Goal: Check status: Check status

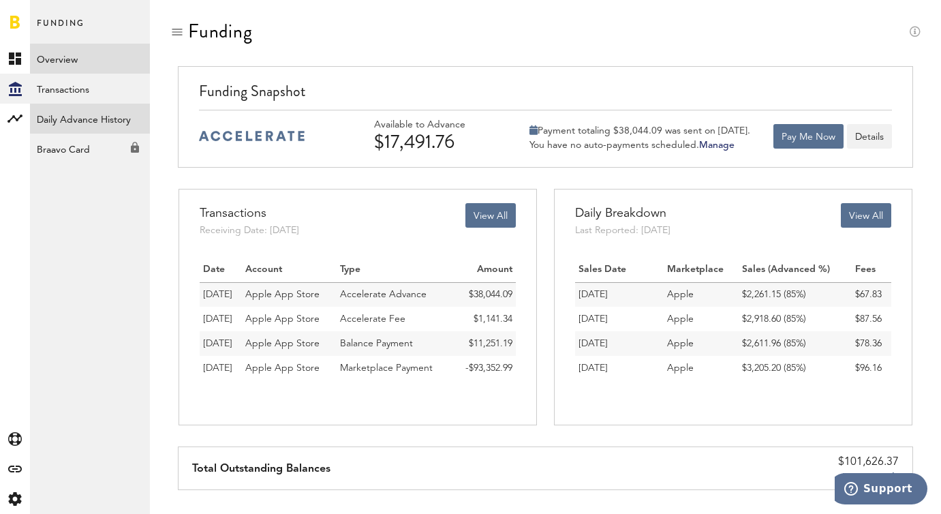
click at [123, 120] on link "Daily Advance History" at bounding box center [90, 119] width 120 height 30
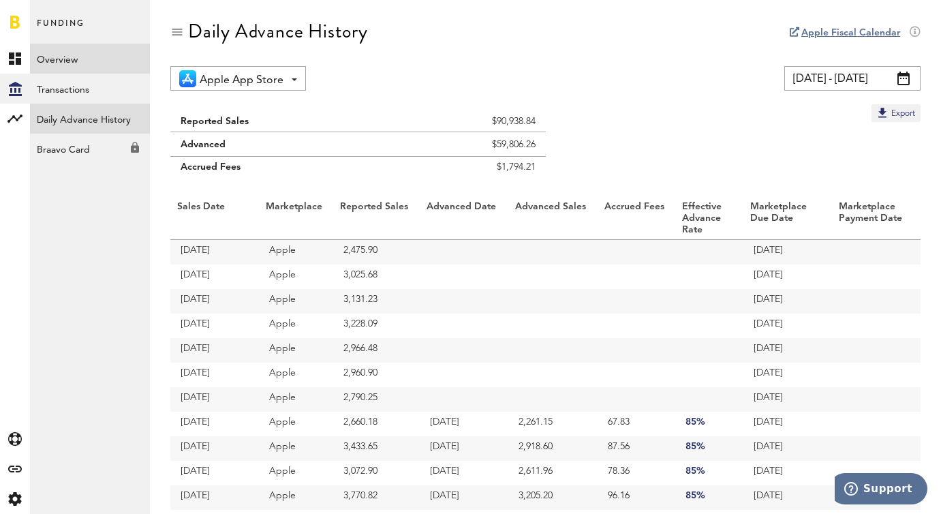
click at [60, 47] on link "Overview" at bounding box center [90, 59] width 120 height 30
